Goal: Information Seeking & Learning: Learn about a topic

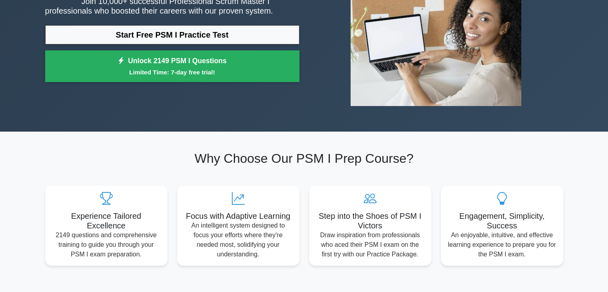
scroll to position [280, 0]
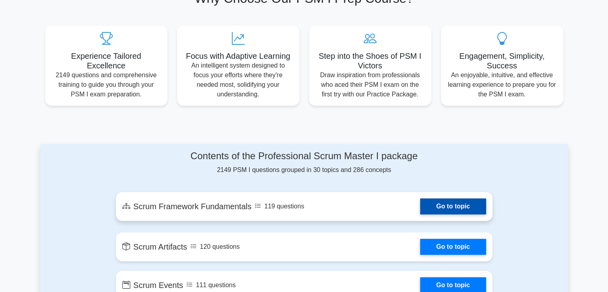
click at [420, 214] on link "Go to topic" at bounding box center [453, 206] width 66 height 16
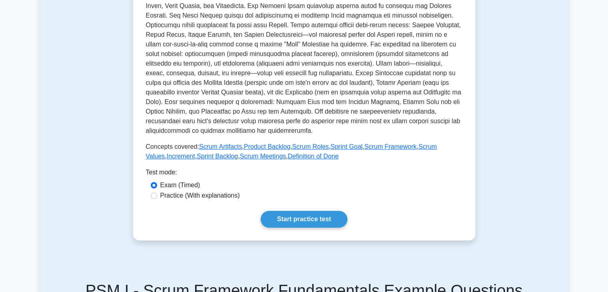
scroll to position [280, 0]
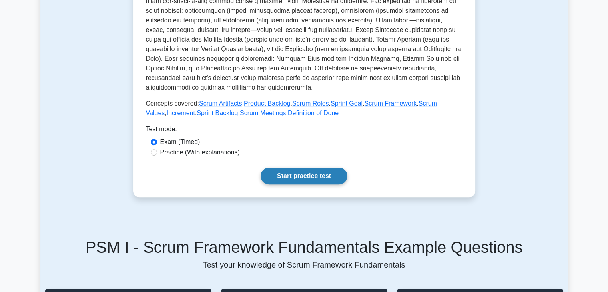
click at [316, 176] on link "Start practice test" at bounding box center [304, 176] width 87 height 17
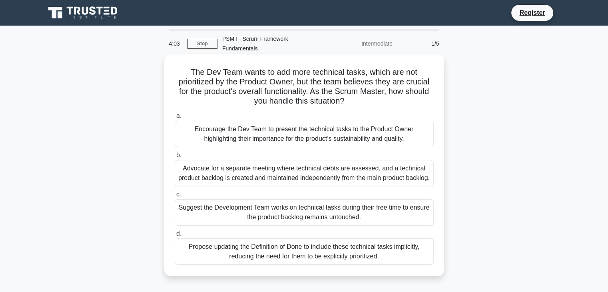
click at [309, 126] on div "Encourage the Dev Team to present the technical tasks to the Product Owner high…" at bounding box center [304, 134] width 259 height 26
click at [175, 119] on input "a. Encourage the Dev Team to present the technical tasks to the Product Owner h…" at bounding box center [175, 116] width 0 height 5
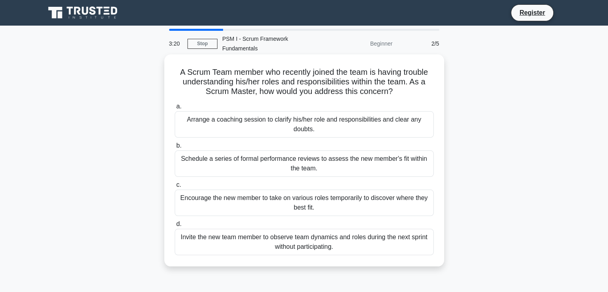
click at [308, 156] on div "Schedule a series of formal performance reviews to assess the new member's fit …" at bounding box center [304, 163] width 259 height 26
click at [175, 148] on input "b. Schedule a series of formal performance reviews to assess the new member's f…" at bounding box center [175, 145] width 0 height 5
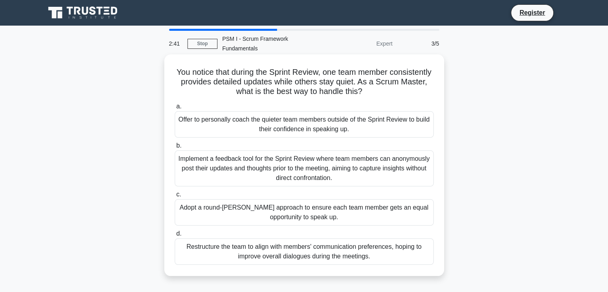
click at [297, 244] on div "Restructure the team to align with members' communication preferences, hoping t…" at bounding box center [304, 251] width 259 height 26
click at [175, 236] on input "d. Restructure the team to align with members' communication preferences, hopin…" at bounding box center [175, 233] width 0 height 5
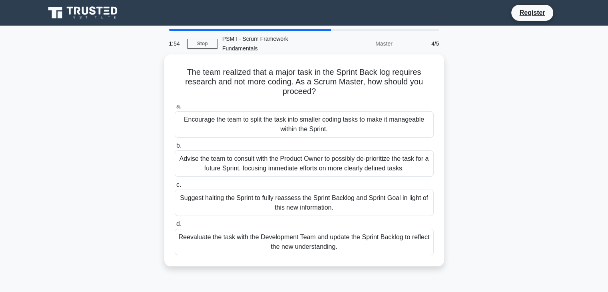
click at [338, 244] on div "Reevaluate the task with the Development Team and update the Sprint Backlog to …" at bounding box center [304, 242] width 259 height 26
click at [175, 227] on input "d. Reevaluate the task with the Development Team and update the Sprint Backlog …" at bounding box center [175, 224] width 0 height 5
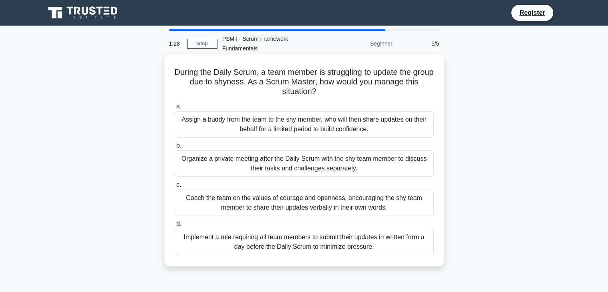
click at [315, 200] on div "Coach the team on the values of courage and openness, encouraging the shy team …" at bounding box center [304, 203] width 259 height 26
click at [175, 188] on input "c. Coach the team on the values of courage and openness, encouraging the shy te…" at bounding box center [175, 184] width 0 height 5
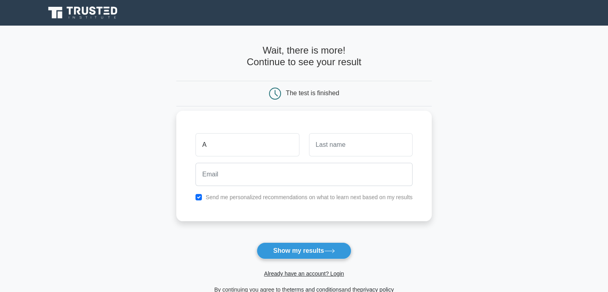
type input "[PERSON_NAME]"
click at [332, 149] on input "text" at bounding box center [361, 144] width 104 height 23
type input "ADAMU AHMAD"
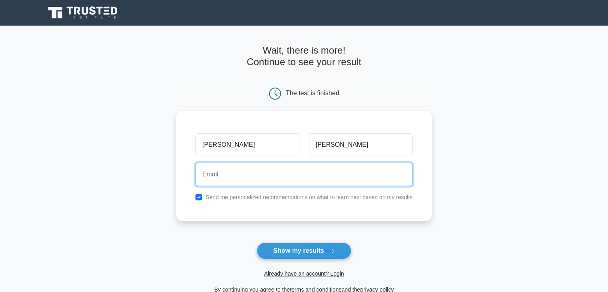
click at [225, 181] on input "email" at bounding box center [304, 174] width 217 height 23
type input "ahmad.adamu2013@gmail.com"
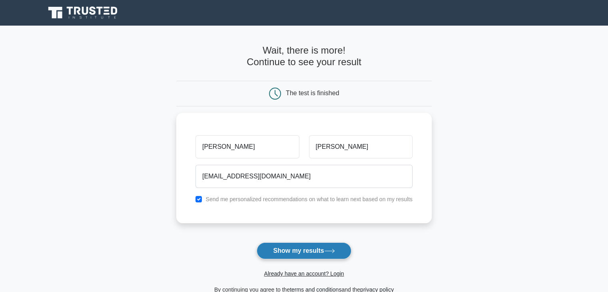
click at [322, 250] on button "Show my results" at bounding box center [304, 250] width 94 height 17
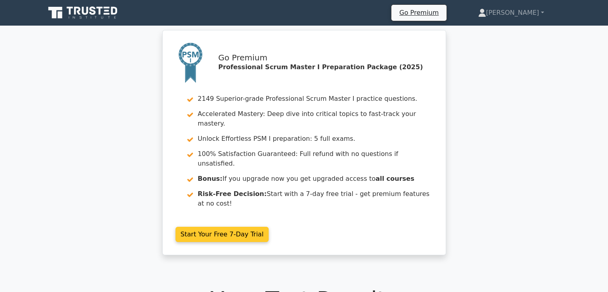
click at [199, 227] on link "Start Your Free 7-Day Trial" at bounding box center [223, 234] width 94 height 15
